Goal: Task Accomplishment & Management: Complete application form

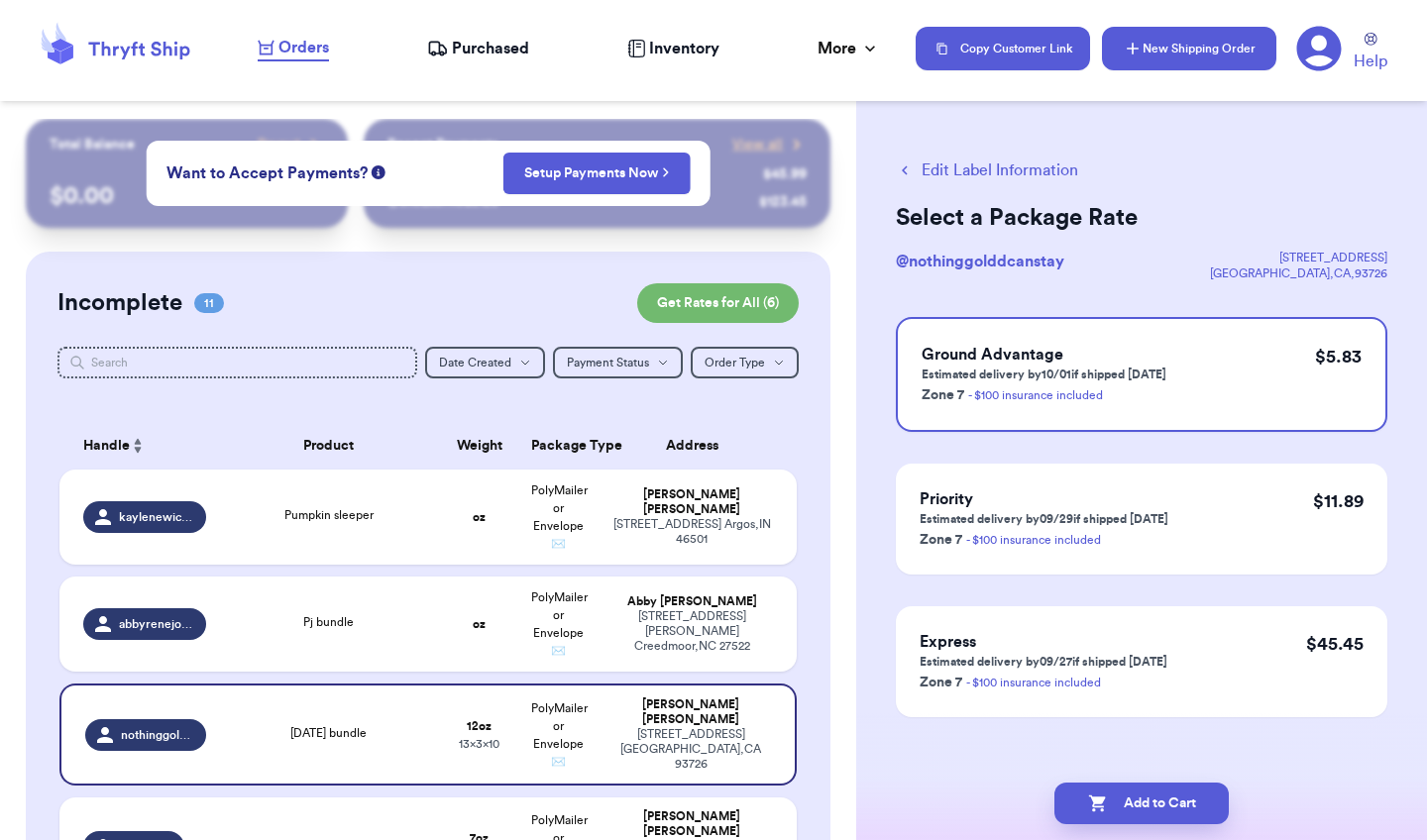
scroll to position [555, 0]
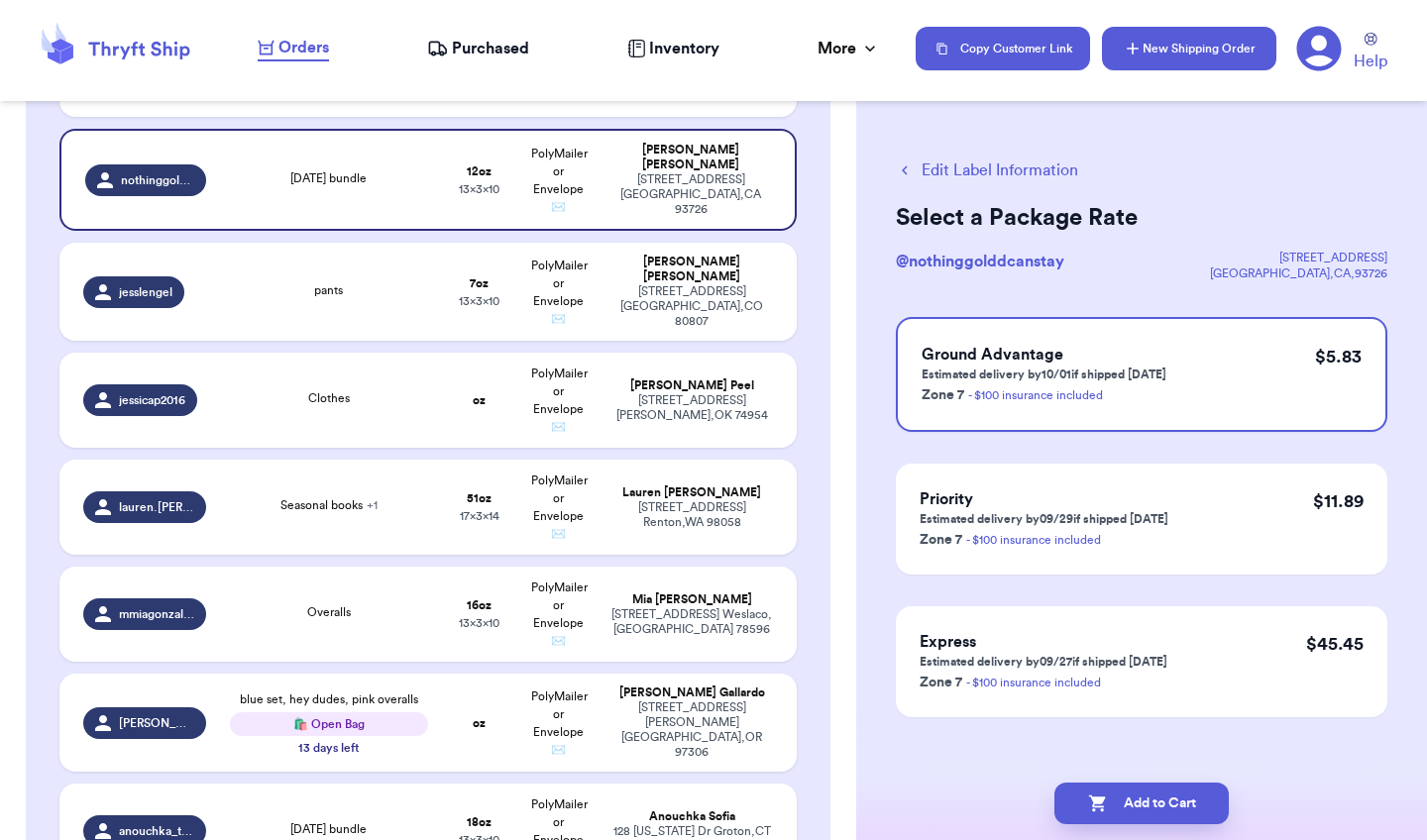
click at [1177, 52] on button "New Shipping Order" at bounding box center [1189, 49] width 174 height 44
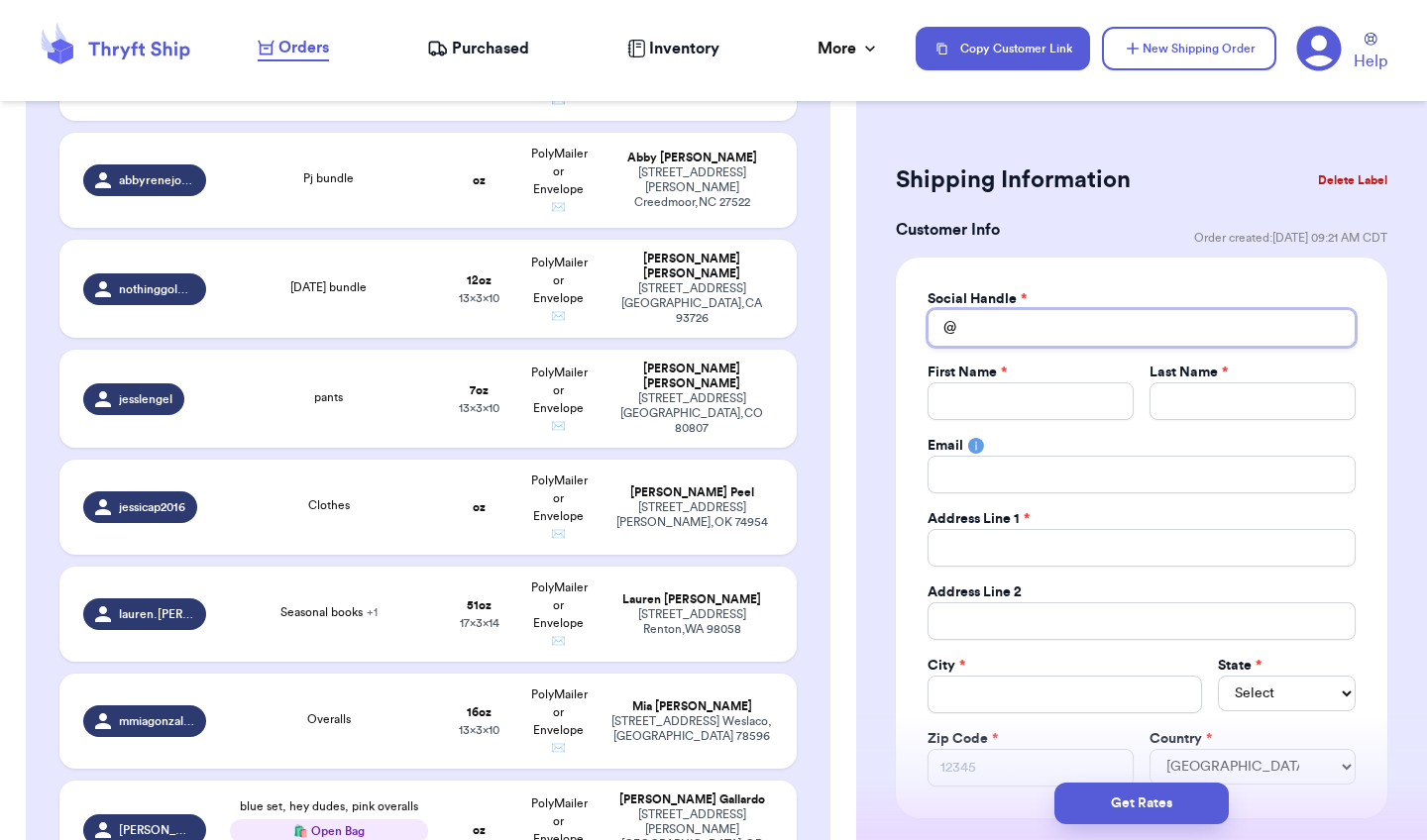
click at [1092, 333] on input "Total Amount Paid" at bounding box center [1141, 328] width 428 height 38
type input "j"
type input "je"
type input "jes"
type input "[PERSON_NAME]"
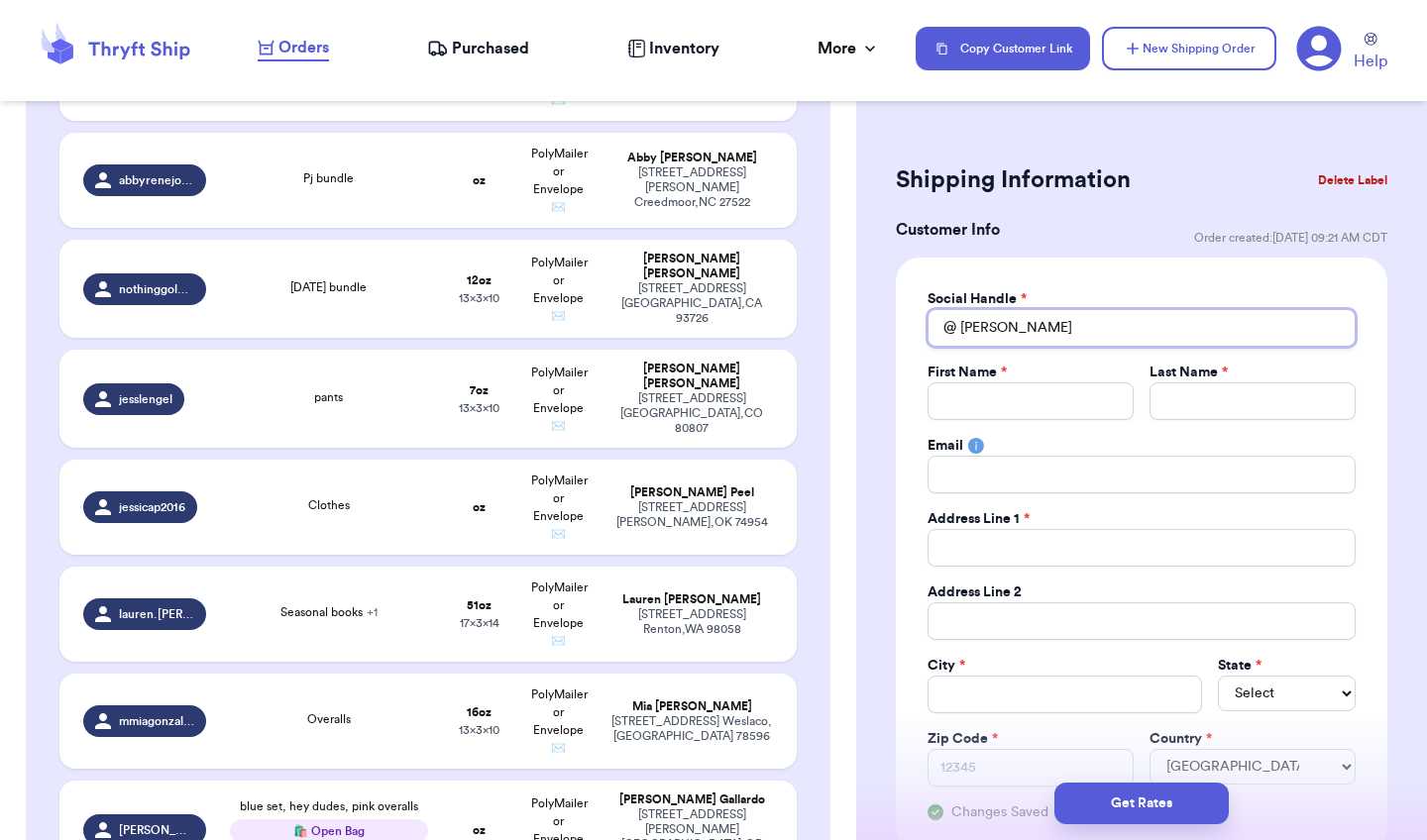
type input "jessi"
type input "jessic"
type input "[PERSON_NAME]"
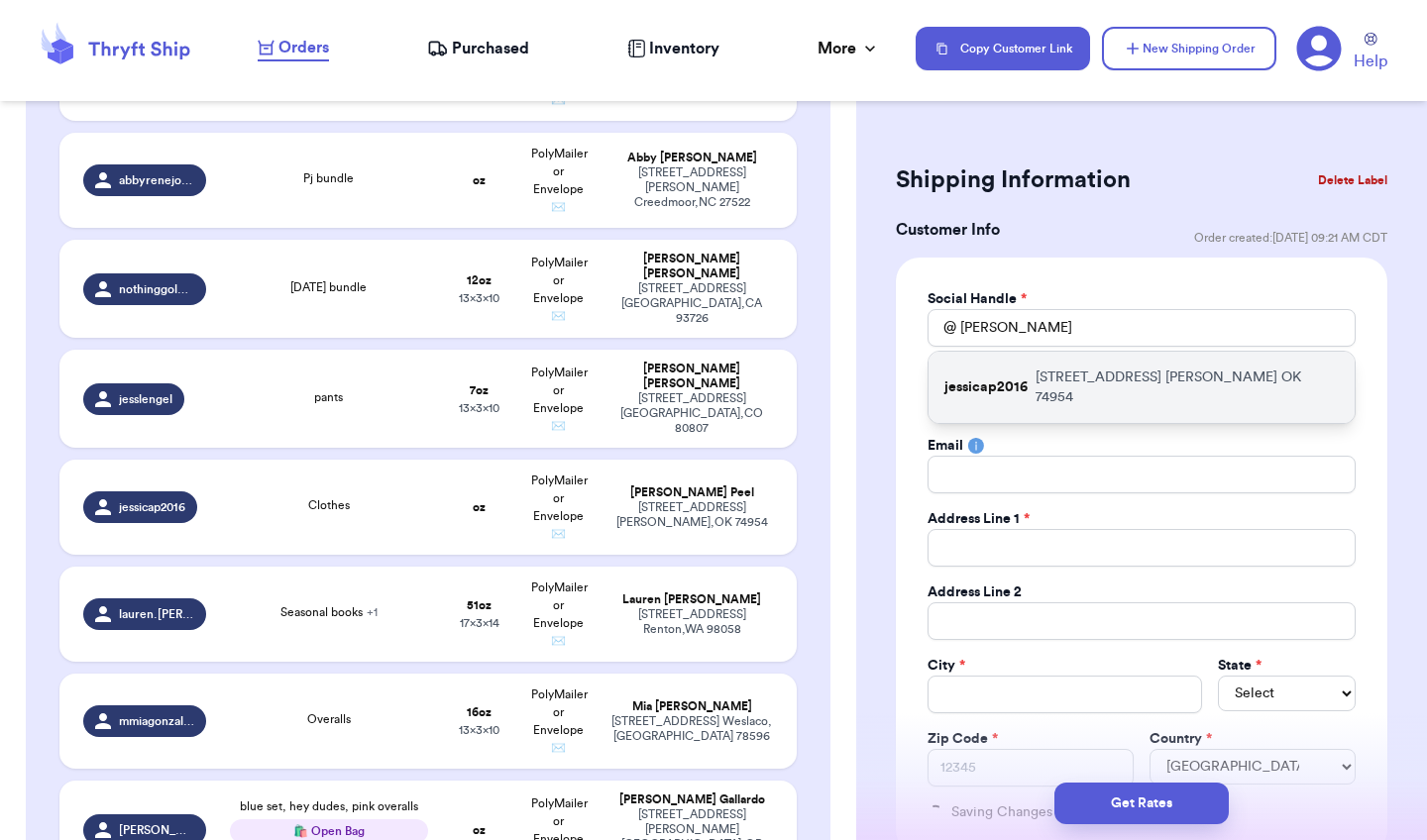
drag, startPoint x: 1092, startPoint y: 333, endPoint x: 1129, endPoint y: 383, distance: 63.0
click at [1129, 383] on p "[STREET_ADDRESS][PERSON_NAME]" at bounding box center [1186, 388] width 303 height 40
type input "jessicap2016"
type input "[PERSON_NAME]"
type input "Peel"
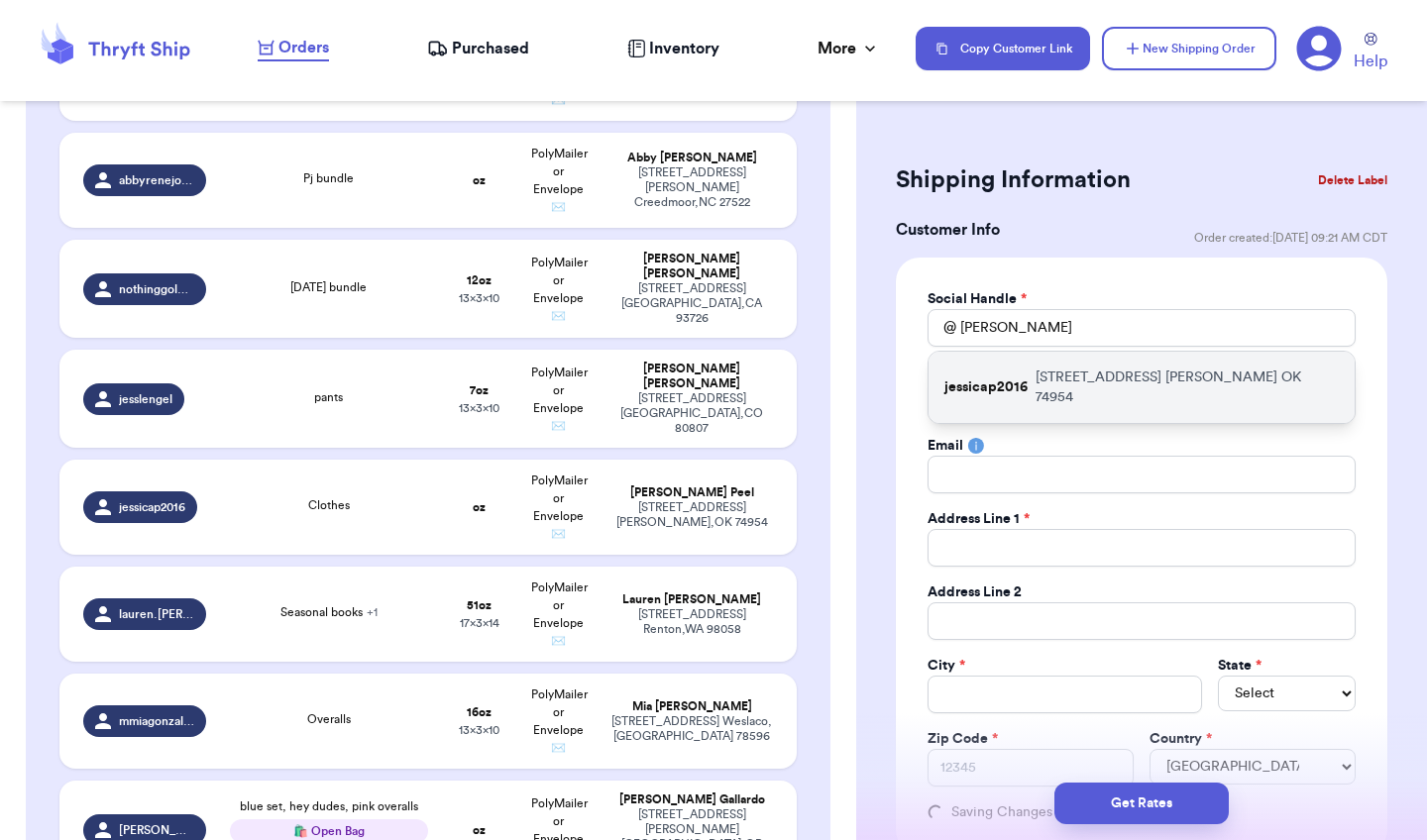
type input "[EMAIL_ADDRESS][DOMAIN_NAME]"
type input "[STREET_ADDRESS]"
type input "[PERSON_NAME]"
select select "OK"
type input "74954"
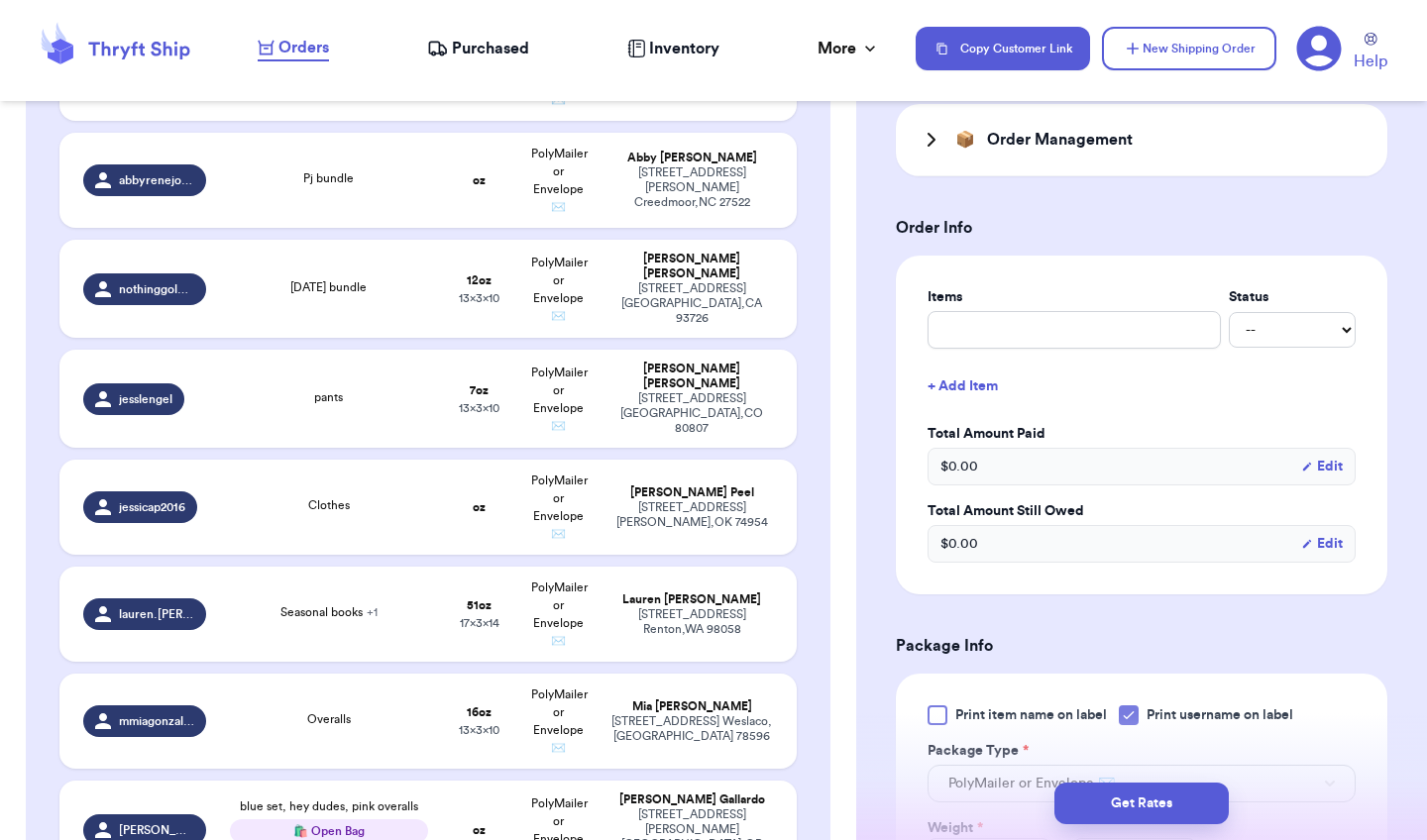
scroll to position [776, 0]
type input "b"
type input "bo"
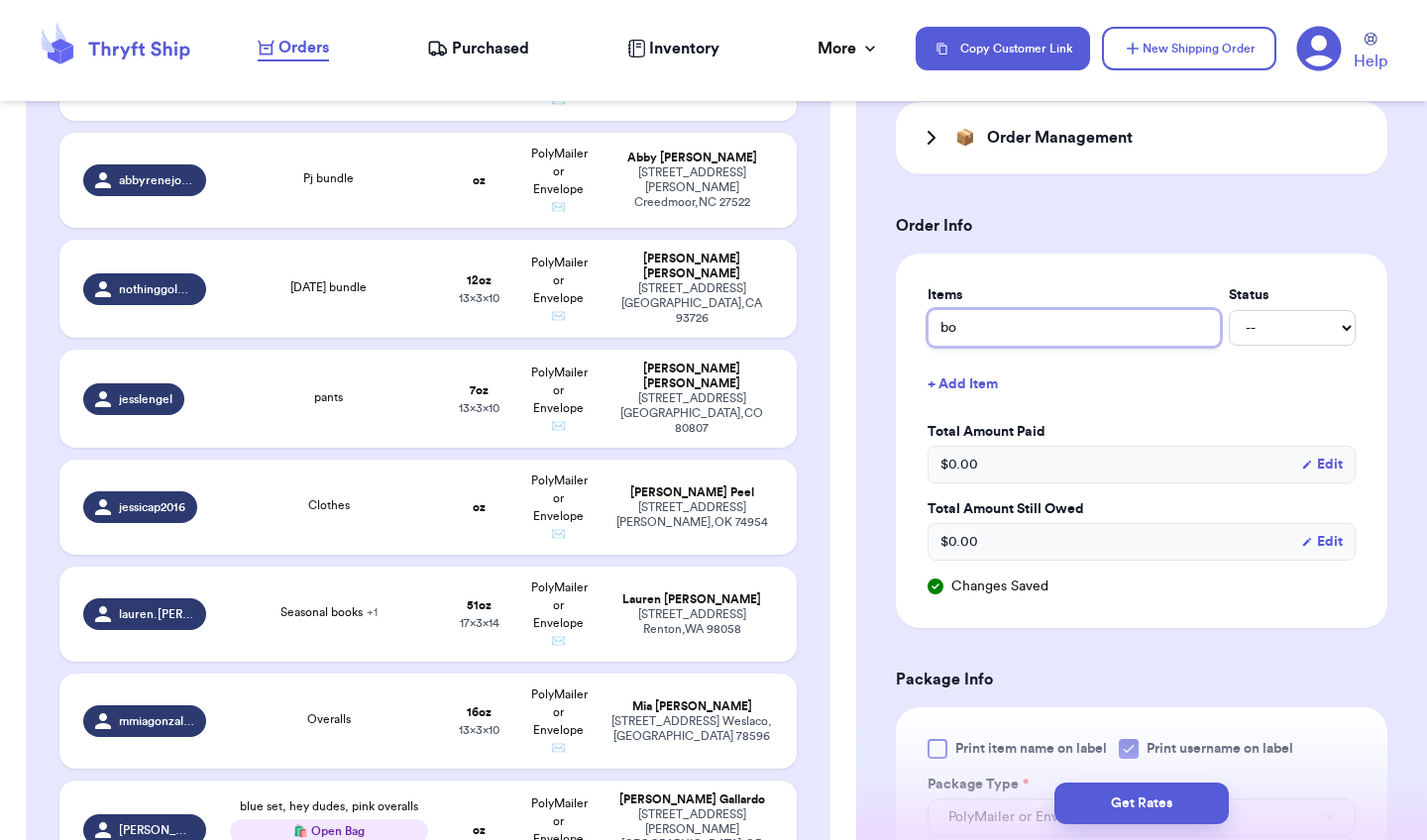
type input "boy"
type input "boy b"
type input "boy bu"
type input "boy bun"
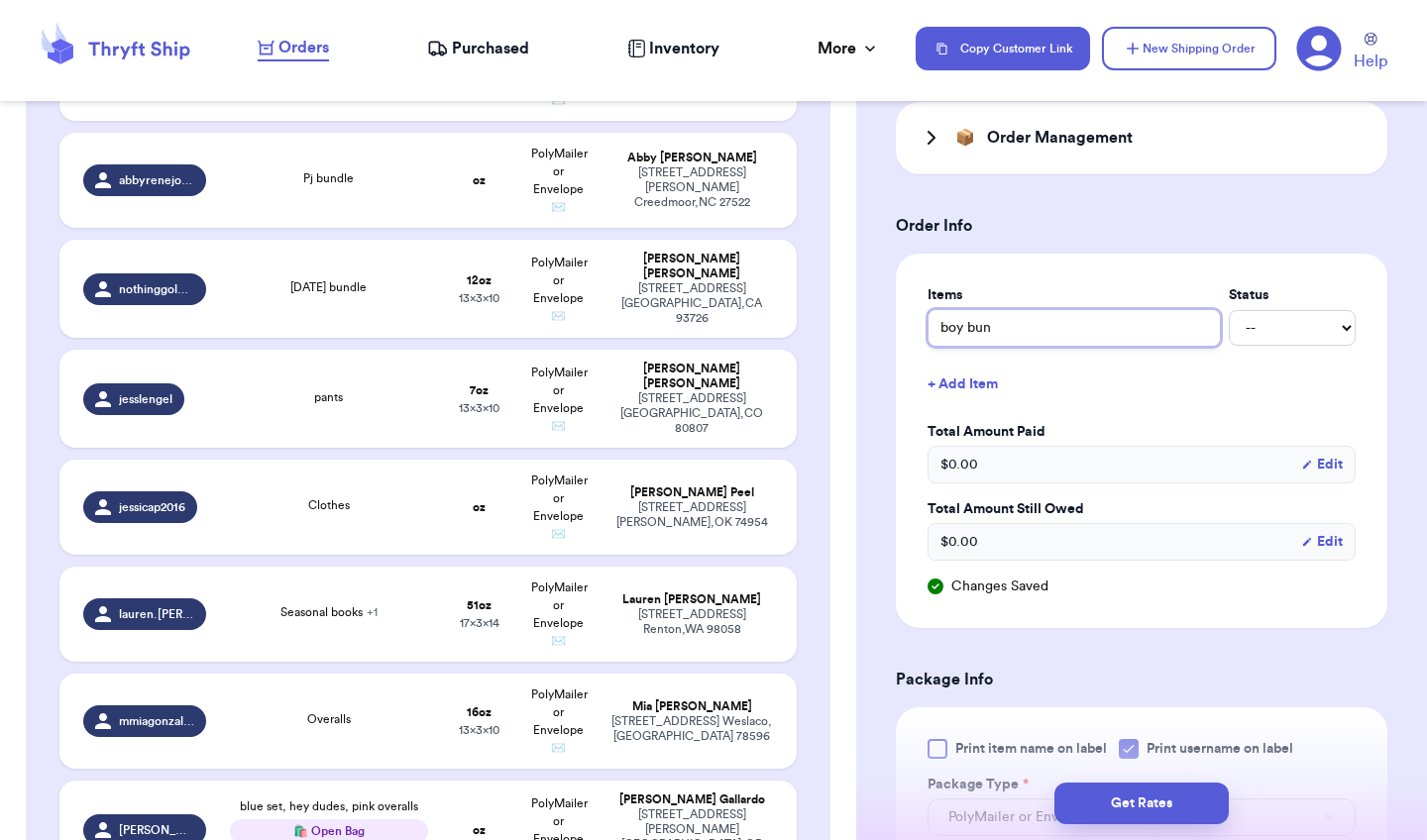
type input "boy bund"
type input "boy bundl"
type input "boy bundle"
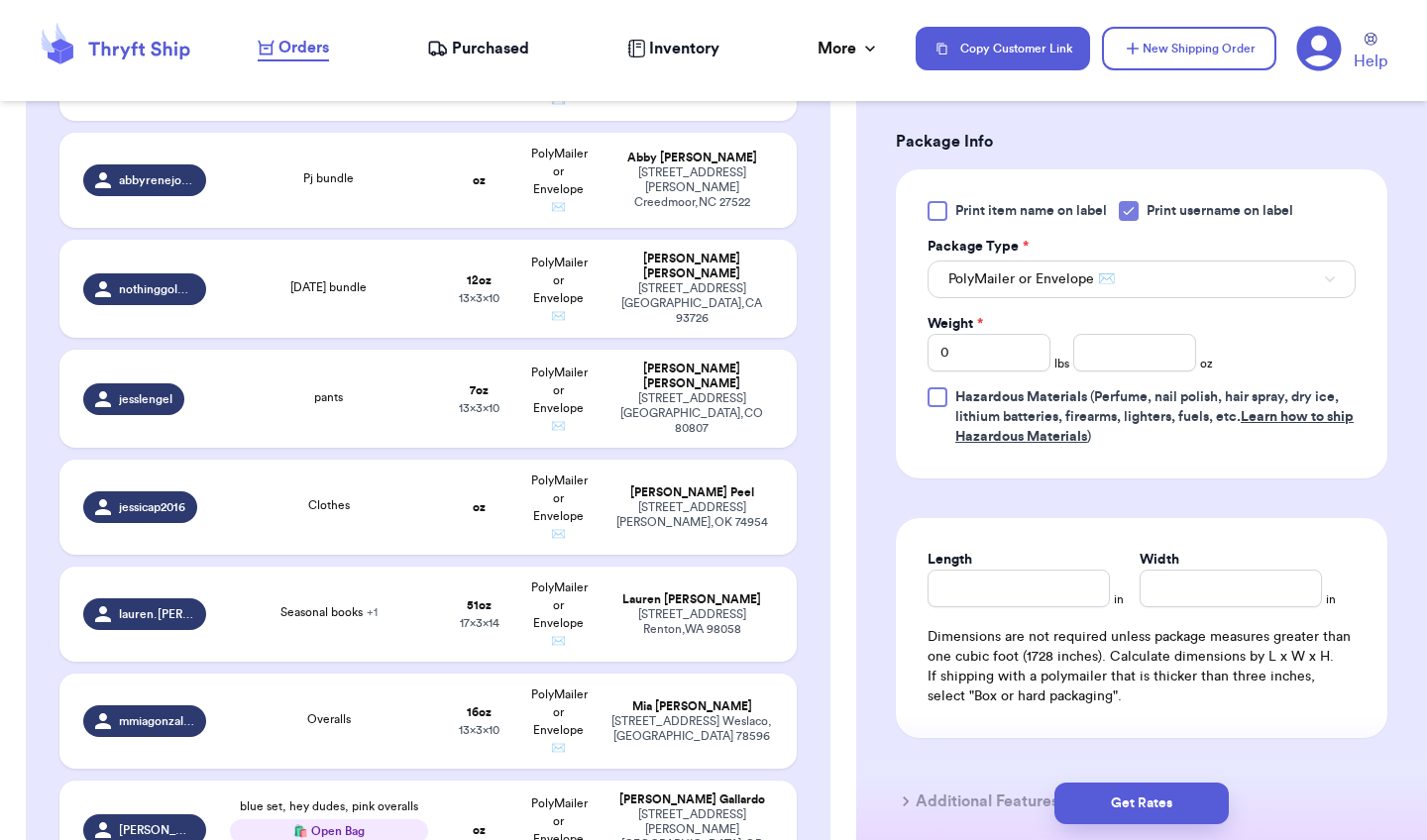
scroll to position [1335, 0]
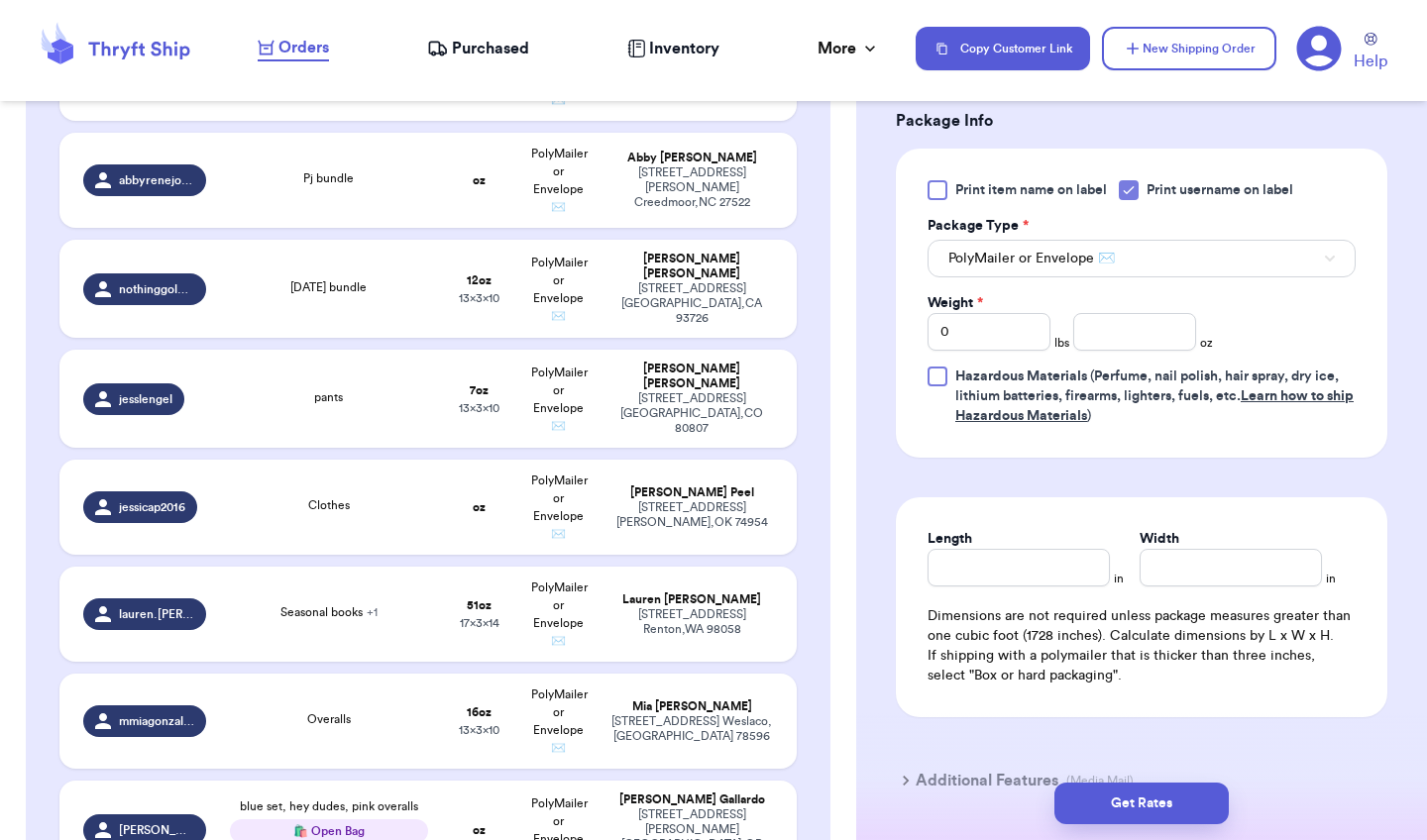
type input "boy bundle"
click at [1127, 344] on input "number" at bounding box center [1134, 332] width 123 height 38
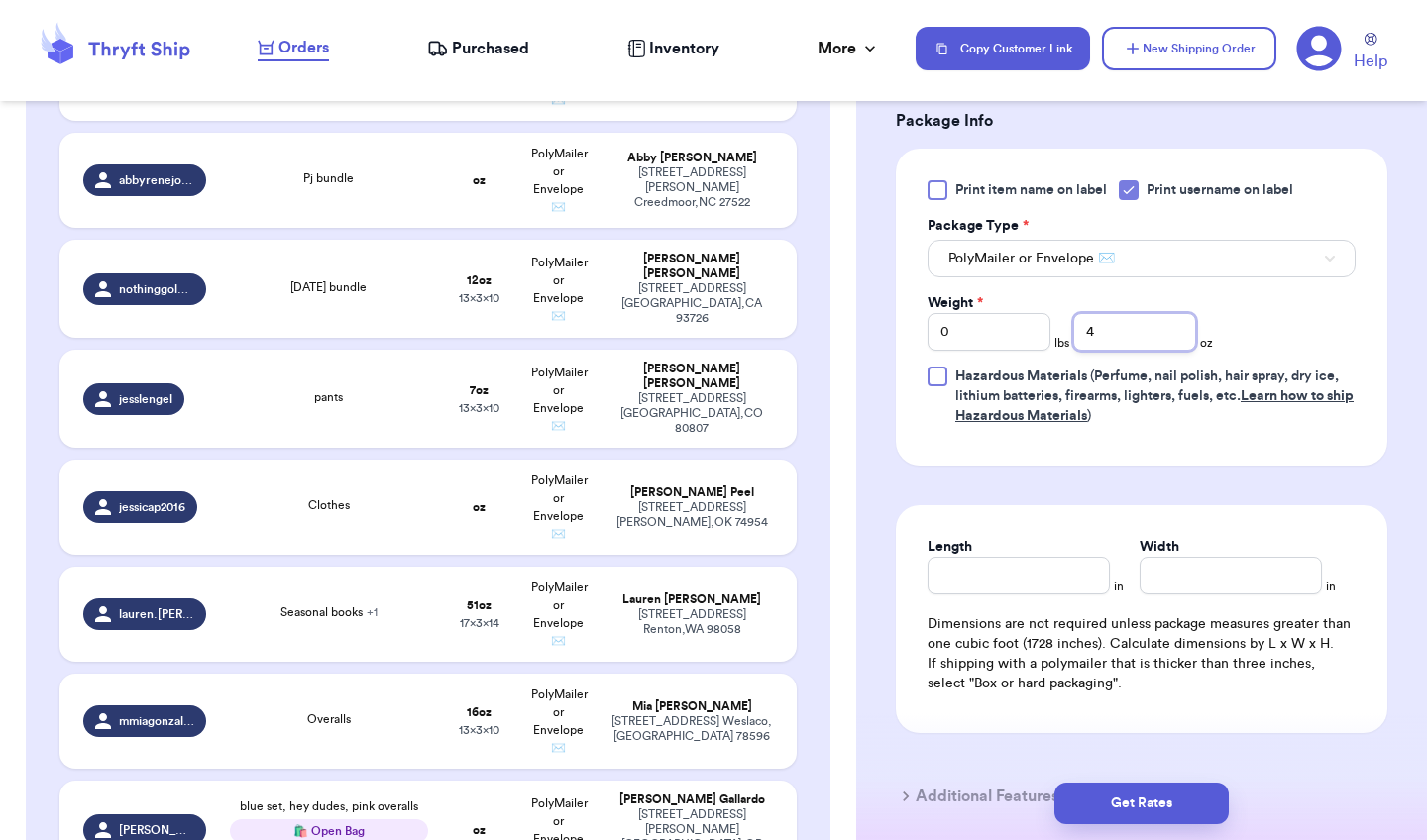
type input "4"
click at [1006, 326] on input "0" at bounding box center [988, 332] width 123 height 38
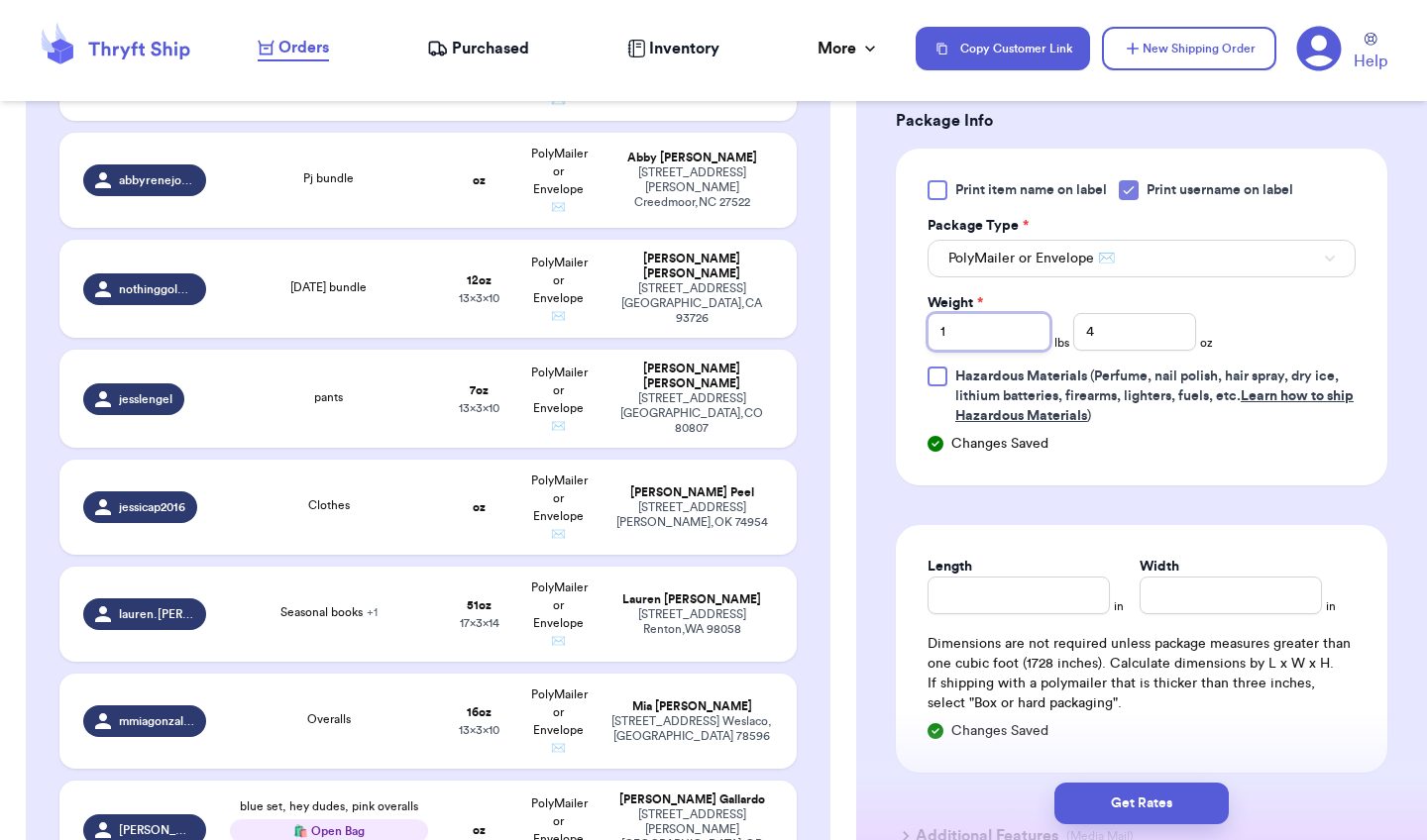
type input "1"
click at [1021, 604] on input "Length" at bounding box center [1018, 596] width 182 height 38
type input "12"
click at [1203, 602] on input "Width *" at bounding box center [1230, 596] width 182 height 38
type input "15"
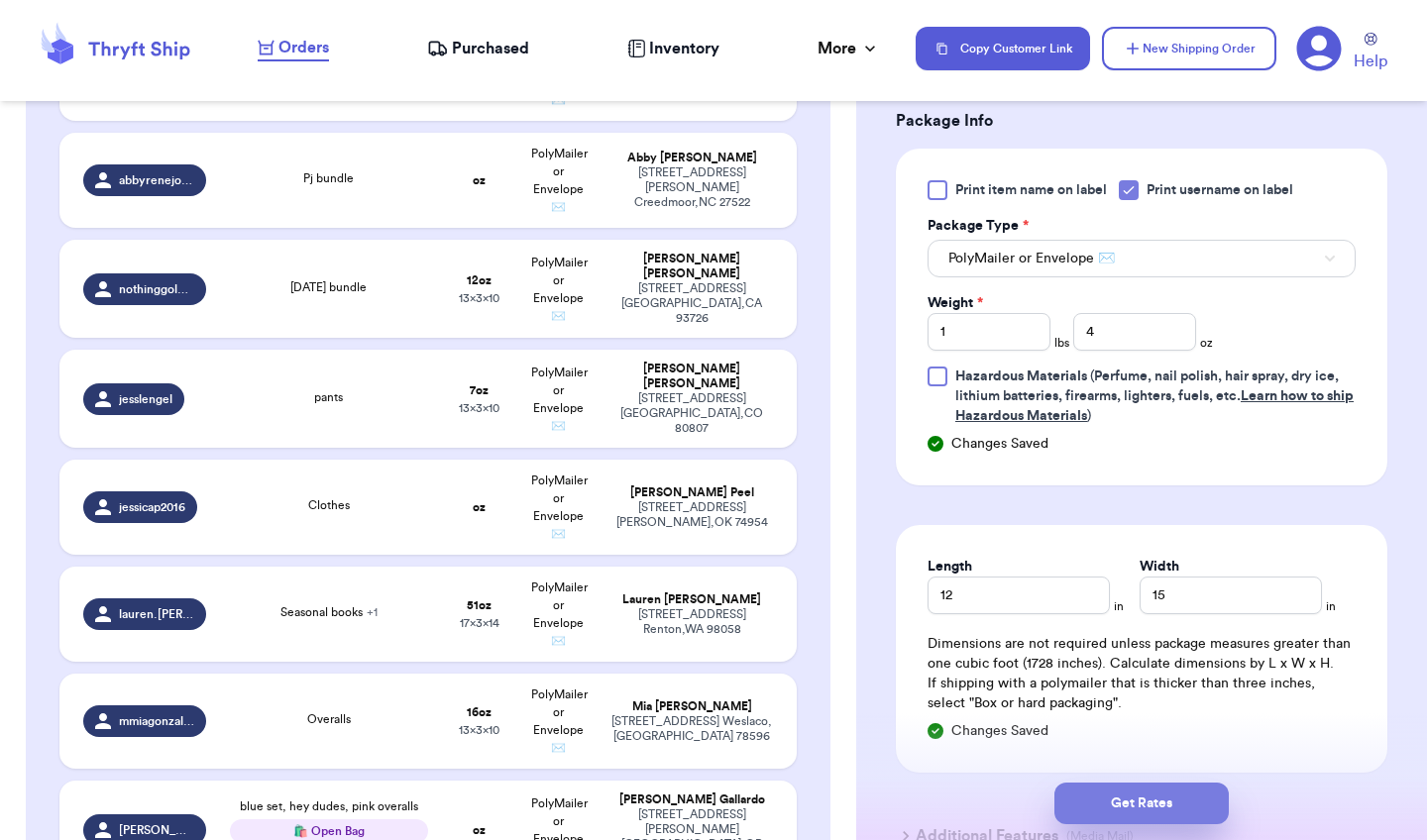
click at [1176, 808] on button "Get Rates" at bounding box center [1141, 804] width 174 height 42
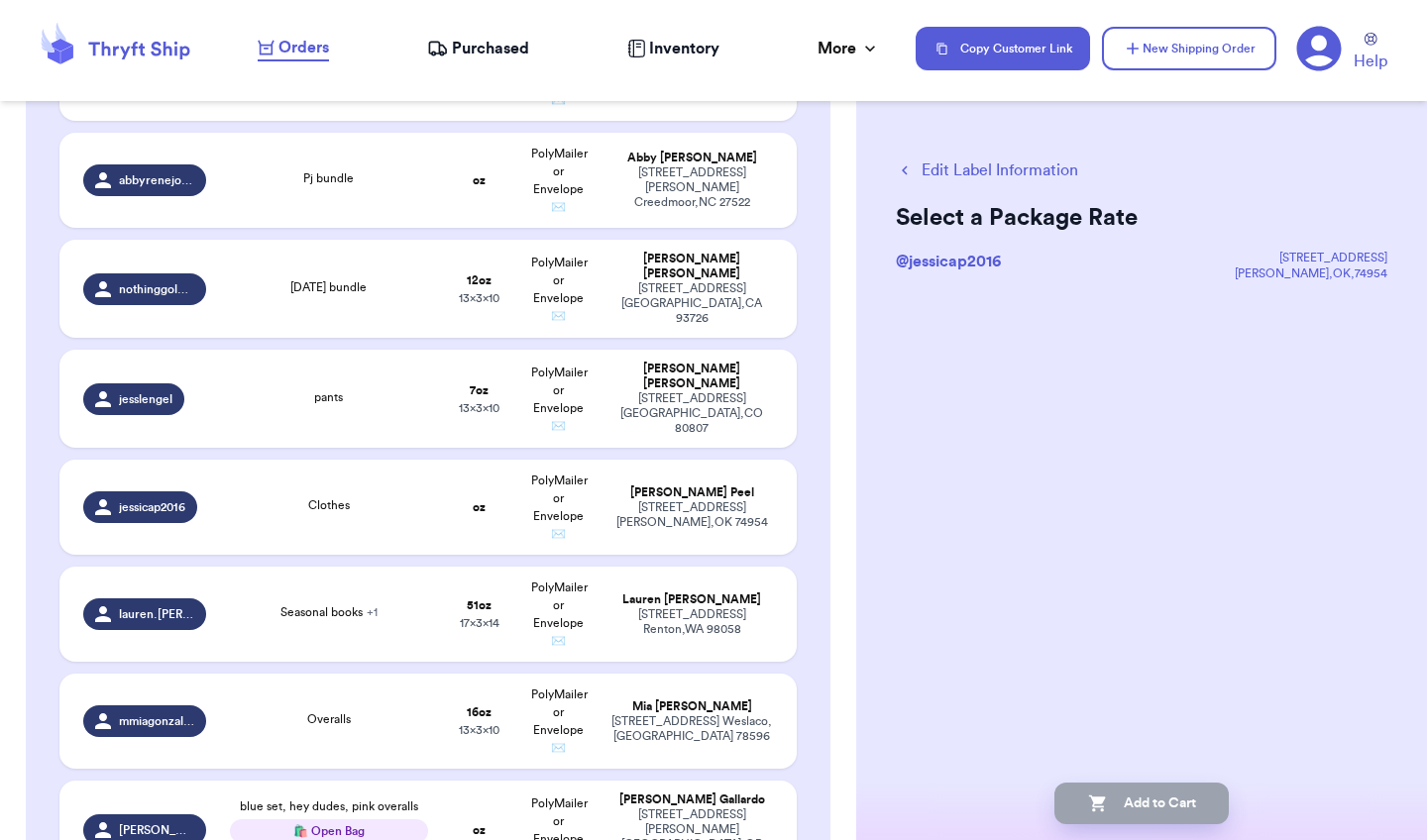
scroll to position [0, 0]
